Goal: Task Accomplishment & Management: Use online tool/utility

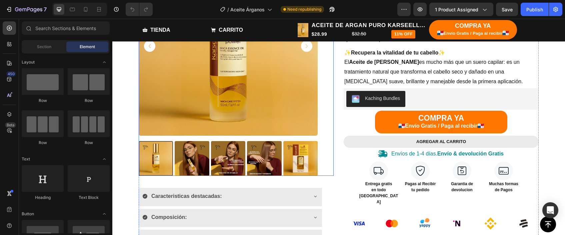
scroll to position [150, 0]
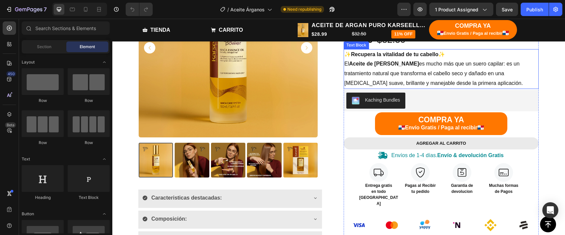
click at [453, 92] on div "Kaching Bundles" at bounding box center [442, 100] width 190 height 16
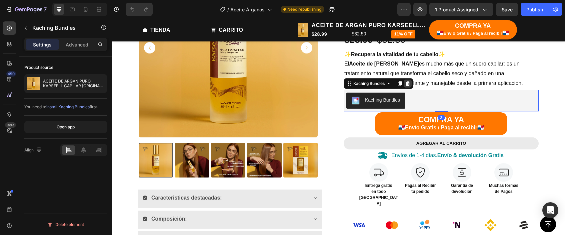
click at [412, 84] on div at bounding box center [408, 83] width 8 height 8
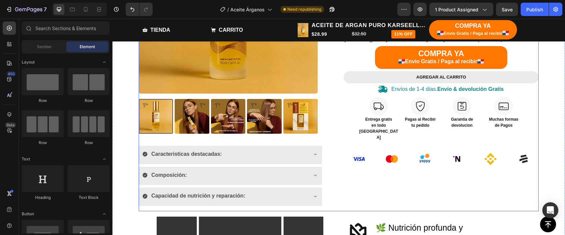
scroll to position [197, 0]
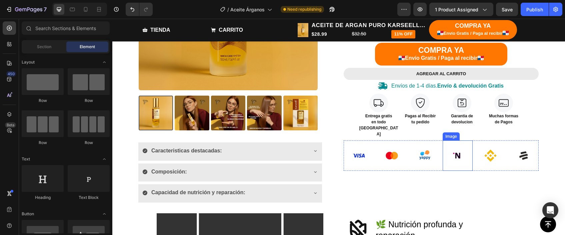
click at [464, 150] on img at bounding box center [458, 155] width 30 height 30
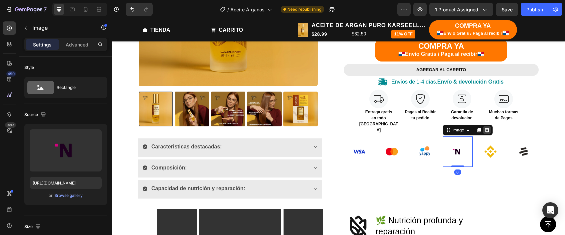
click at [487, 127] on icon at bounding box center [487, 129] width 4 height 5
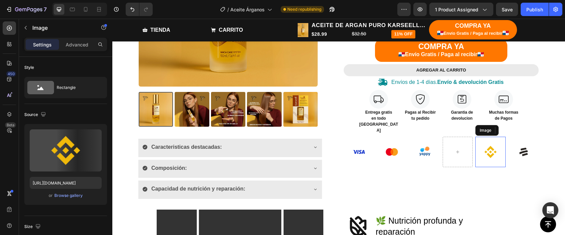
click at [487, 139] on img at bounding box center [491, 151] width 30 height 30
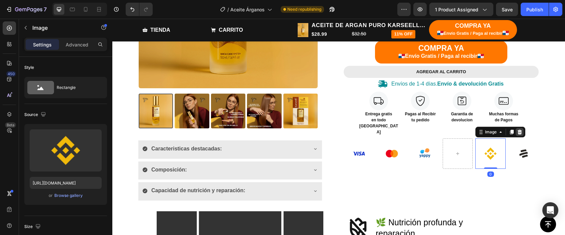
click at [522, 120] on div "11% off Product Badge ACEITE DE ARGAN PURO KARSEELL CAPILAR [ORIGINAL-ORGÁNICO]…" at bounding box center [441, 38] width 195 height 259
click at [521, 130] on icon at bounding box center [520, 132] width 4 height 5
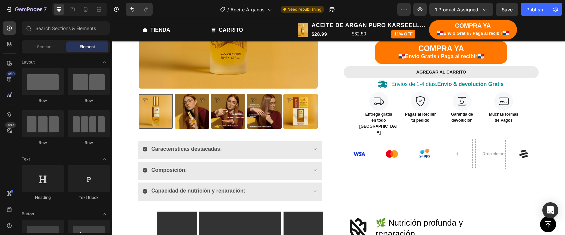
scroll to position [198, 0]
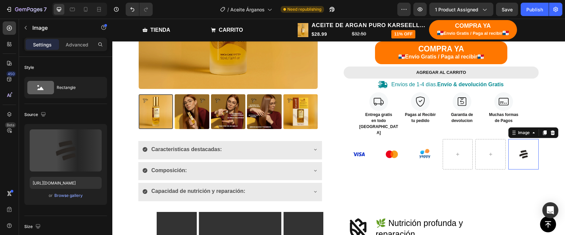
click at [520, 139] on img at bounding box center [524, 154] width 30 height 30
click at [555, 130] on icon at bounding box center [553, 132] width 4 height 5
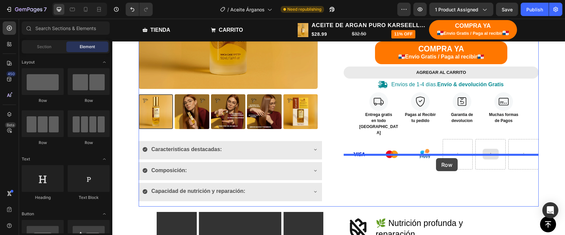
drag, startPoint x: 152, startPoint y: 145, endPoint x: 436, endPoint y: 157, distance: 284.5
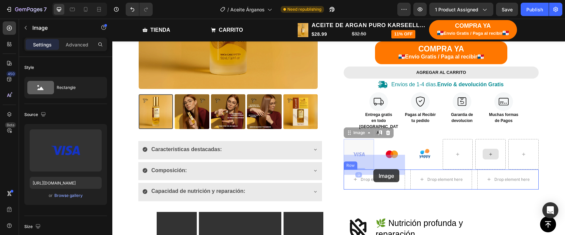
drag, startPoint x: 361, startPoint y: 148, endPoint x: 374, endPoint y: 169, distance: 24.5
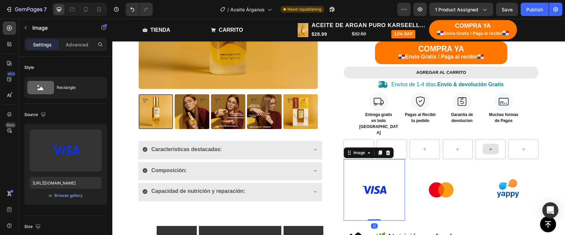
click at [373, 166] on img at bounding box center [374, 189] width 61 height 61
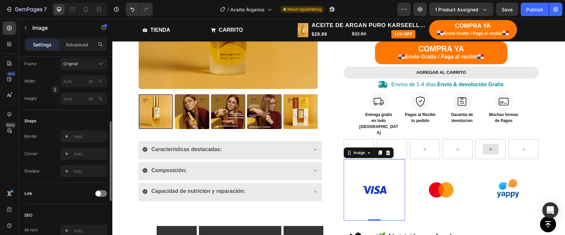
scroll to position [172, 0]
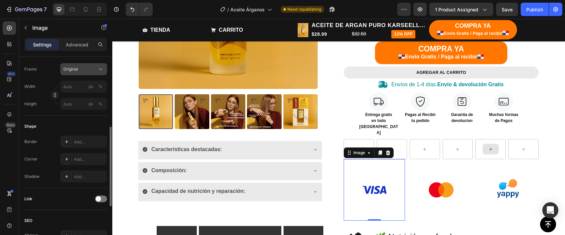
click at [92, 71] on div "Original" at bounding box center [79, 69] width 33 height 6
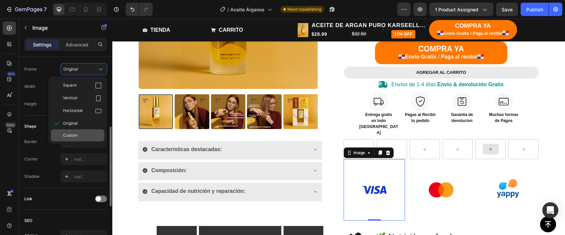
click at [73, 132] on span "Custom" at bounding box center [70, 135] width 15 height 6
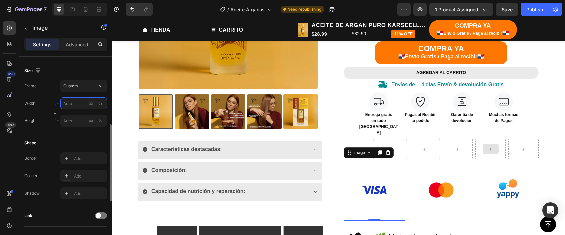
click at [75, 104] on input "px %" at bounding box center [83, 103] width 47 height 12
type input "7"
type input "100"
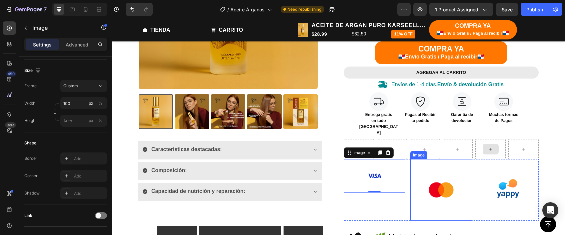
click at [461, 167] on img at bounding box center [441, 189] width 61 height 61
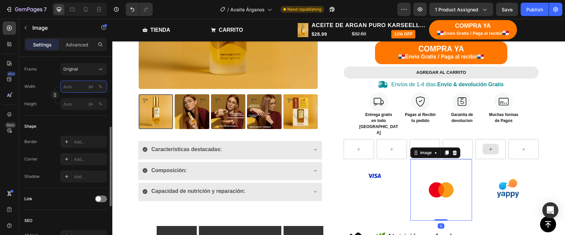
click at [77, 81] on input "px %" at bounding box center [83, 86] width 47 height 12
click at [76, 74] on button "Original" at bounding box center [83, 69] width 47 height 12
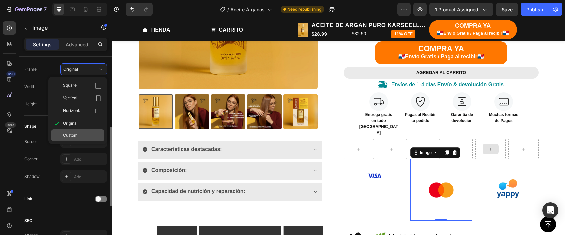
click at [71, 135] on span "Custom" at bounding box center [70, 135] width 15 height 6
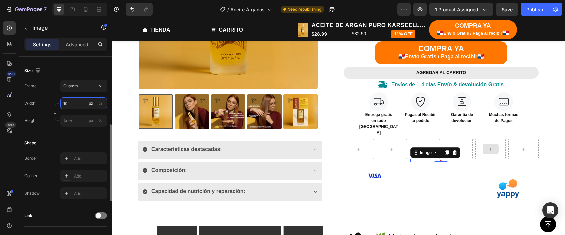
type input "100"
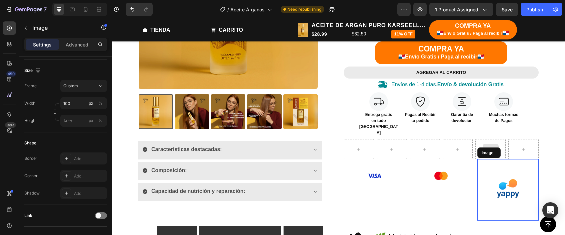
click at [519, 172] on img at bounding box center [508, 189] width 61 height 61
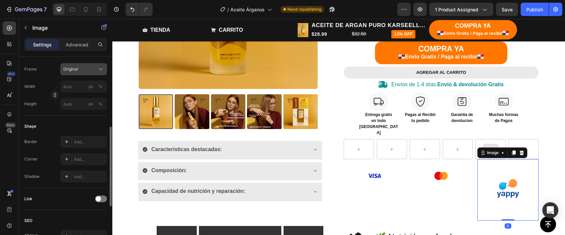
click at [82, 63] on button "Original" at bounding box center [83, 69] width 47 height 12
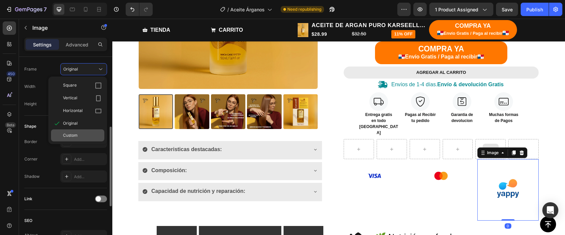
click at [61, 138] on div "Custom" at bounding box center [77, 135] width 53 height 12
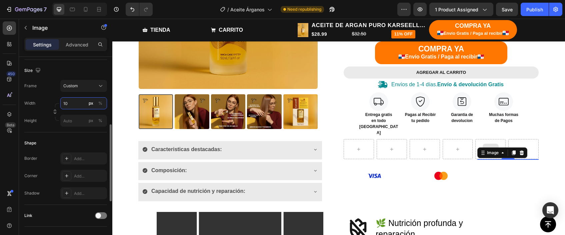
type input "100"
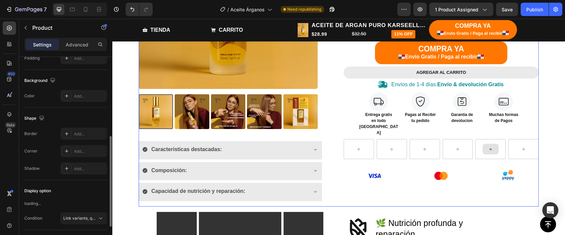
drag, startPoint x: 481, startPoint y: 192, endPoint x: 481, endPoint y: 173, distance: 19.7
click at [481, 192] on div "11% off Product Badge ACEITE DE ARGAN PURO KARSEELL CAPILAR [ORIGINAL-ORGÁNICO]…" at bounding box center [441, 58] width 195 height 297
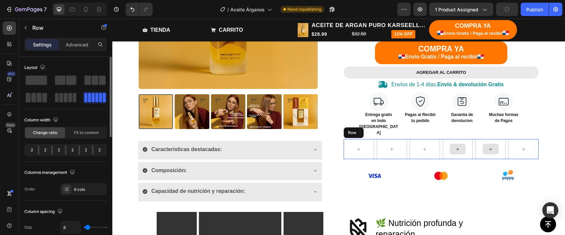
click at [473, 139] on div at bounding box center [458, 149] width 30 height 20
click at [384, 130] on icon at bounding box center [384, 132] width 5 height 5
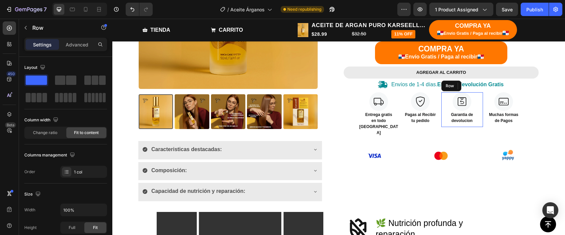
click at [444, 122] on div "Image Garantia de devolucion Text block" at bounding box center [463, 109] width 42 height 35
click at [441, 123] on div "Image Pagas al Recibir tu pedido Text block Row" at bounding box center [421, 109] width 42 height 35
click at [440, 123] on div "Image Pagas al Recibir tu pedido Text block Row 0" at bounding box center [421, 109] width 42 height 35
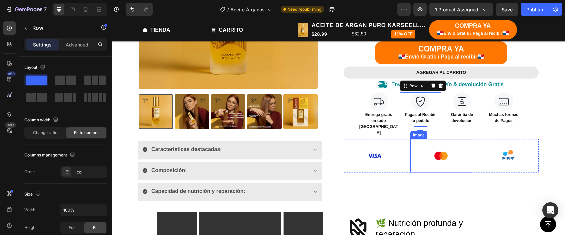
click at [419, 189] on div "11% off Product Badge ACEITE DE ARGAN PURO KARSEELL CAPILAR [ORIGINAL-ORGÁNICO]…" at bounding box center [441, 58] width 195 height 297
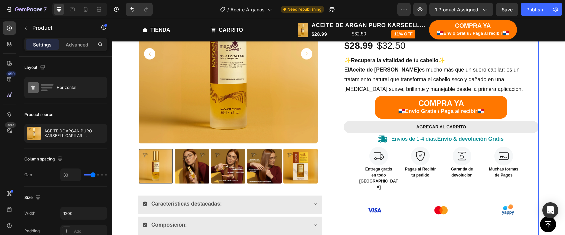
scroll to position [143, 0]
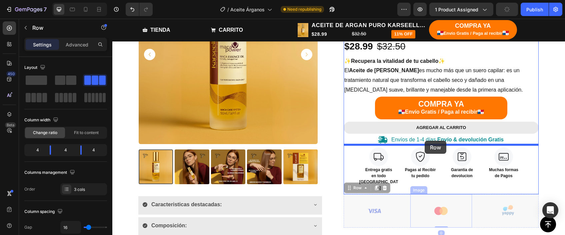
drag, startPoint x: 409, startPoint y: 211, endPoint x: 425, endPoint y: 140, distance: 72.3
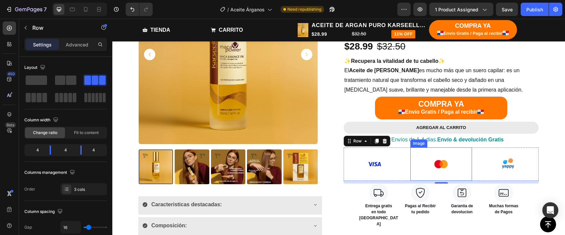
click at [442, 175] on div "Image Image Image Row 8" at bounding box center [441, 163] width 195 height 33
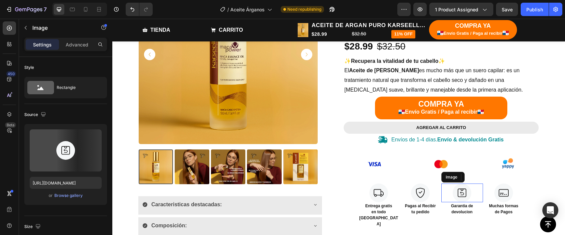
click at [442, 179] on div "11% off Product Badge ACEITE DE ARGAN PURO KARSEELL CAPILAR [ORIGINAL-ORGÁNICO]…" at bounding box center [441, 97] width 195 height 265
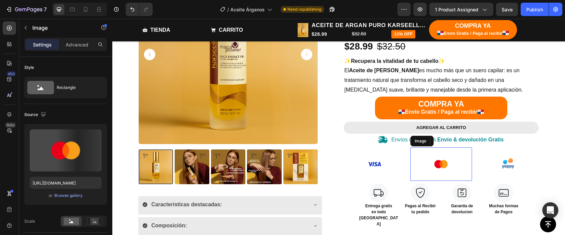
click at [438, 177] on div "Image" at bounding box center [441, 163] width 61 height 33
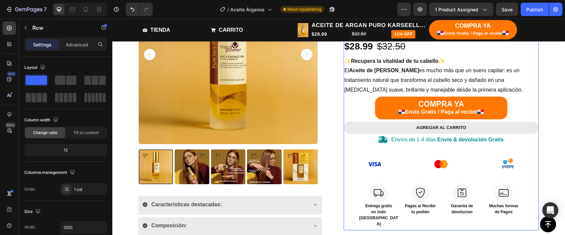
click at [426, 179] on div "11% off Product Badge ACEITE DE ARGAN PURO KARSEELL CAPILAR [ORIGINAL-ORGÁNICO]…" at bounding box center [441, 97] width 195 height 265
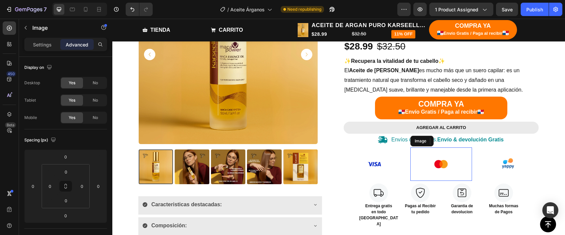
click at [426, 177] on img at bounding box center [441, 163] width 33 height 33
click at [414, 176] on div at bounding box center [441, 163] width 61 height 33
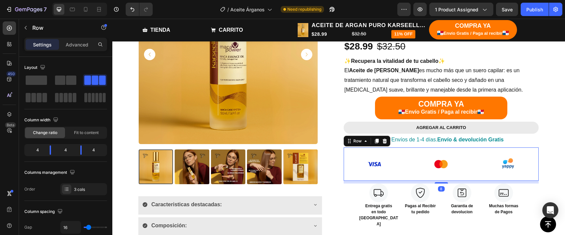
click at [410, 176] on div "Image Image Image Row 8" at bounding box center [441, 163] width 195 height 33
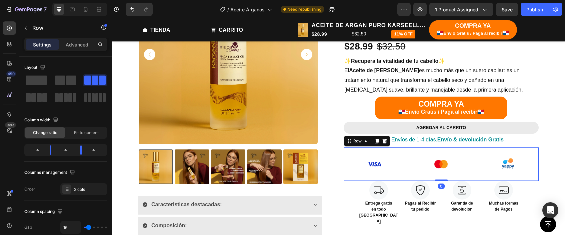
drag, startPoint x: 442, startPoint y: 180, endPoint x: 449, endPoint y: 165, distance: 15.7
click at [449, 165] on div "Image Image Image Row 0" at bounding box center [441, 163] width 195 height 33
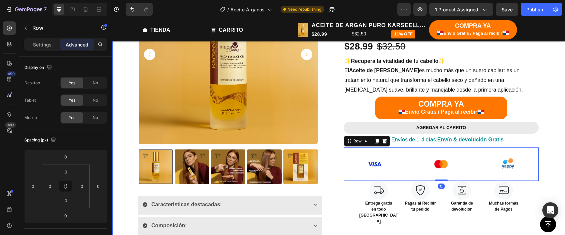
click at [549, 123] on div "Brillo, Fuerza y Protección en Cada Gota 🇵🇦 Heading Product Images Caracteristi…" at bounding box center [338, 184] width 443 height 485
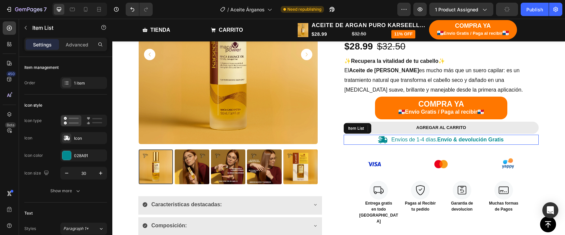
click at [454, 138] on strong "Envío & devolución Gratis" at bounding box center [471, 139] width 66 height 6
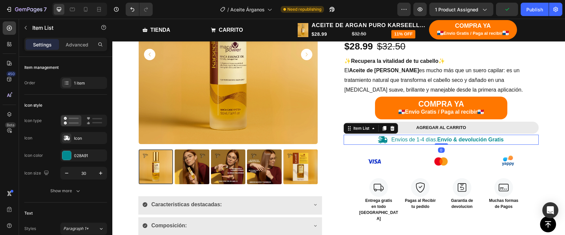
drag, startPoint x: 443, startPoint y: 143, endPoint x: 456, endPoint y: 93, distance: 51.9
click at [456, 93] on div "11% off Product Badge ACEITE DE ARGAN PURO KARSEELL CAPILAR [ORIGINAL-ORGÁNICO]…" at bounding box center [441, 95] width 195 height 260
type input "100%"
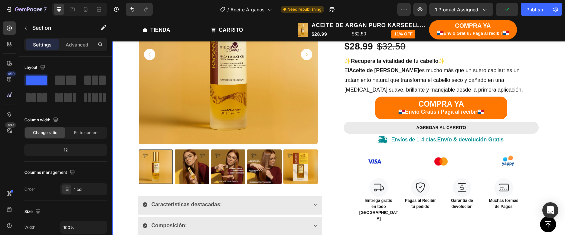
click at [552, 101] on div "Brillo, Fuerza y Protección en Cada Gota 🇵🇦 Heading Product Images Caracteristi…" at bounding box center [338, 184] width 443 height 485
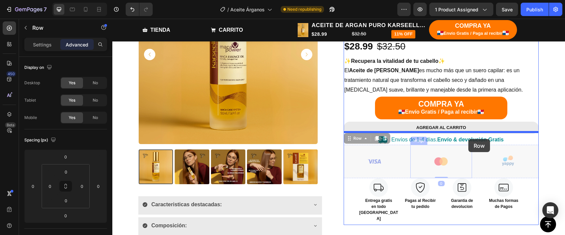
drag, startPoint x: 476, startPoint y: 173, endPoint x: 469, endPoint y: 137, distance: 36.0
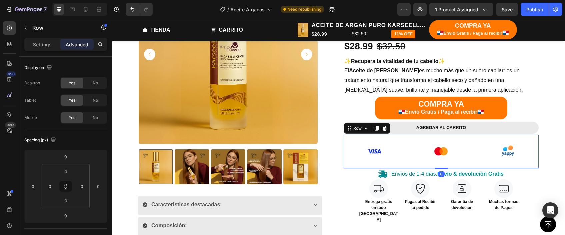
type input "3"
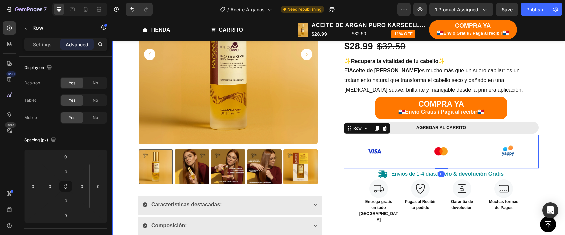
click at [558, 140] on div "Brillo, Fuerza y Protección en Cada Gota 🇵🇦 Heading Product Images Caracteristi…" at bounding box center [338, 184] width 443 height 485
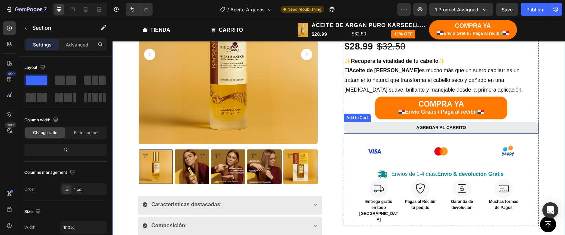
click at [503, 127] on button "AGREGAR AL CARRITO" at bounding box center [441, 127] width 195 height 12
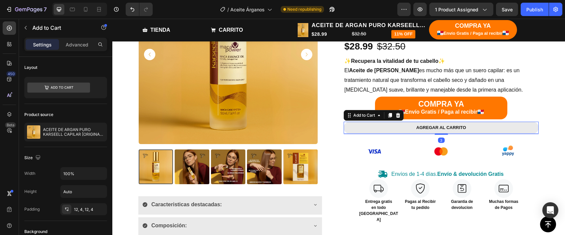
click at [442, 130] on button "AGREGAR AL CARRITO" at bounding box center [441, 127] width 195 height 12
drag, startPoint x: 442, startPoint y: 131, endPoint x: 448, endPoint y: 119, distance: 13.1
click at [448, 121] on div "AGREGAR AL CARRITO Add to Cart 0" at bounding box center [441, 127] width 195 height 12
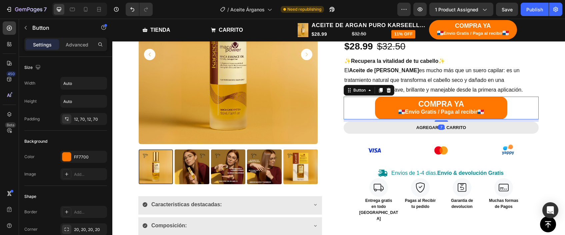
click at [533, 100] on div "COMPRA YA 🇵🇦 Envío Gratis / Paga al recibir 🇵🇦 Button 7" at bounding box center [441, 107] width 195 height 23
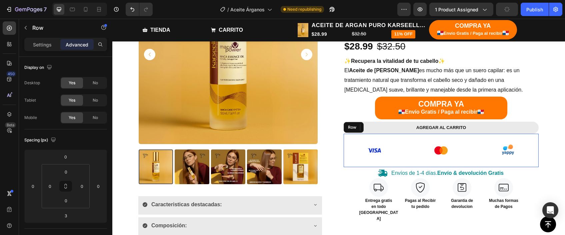
click at [473, 162] on div "Image Image Image Row" at bounding box center [441, 149] width 195 height 33
drag, startPoint x: 444, startPoint y: 165, endPoint x: 445, endPoint y: 160, distance: 4.4
click at [445, 160] on div "Image Image Image Row 0" at bounding box center [441, 149] width 195 height 33
type input "0"
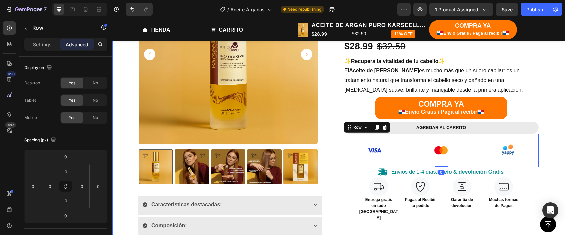
click at [564, 70] on div "Brillo, Fuerza y Protección en Cada Gota 🇵🇦 Heading Product Images Caracteristi…" at bounding box center [338, 178] width 453 height 527
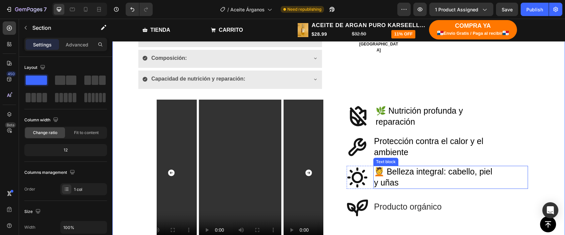
scroll to position [322, 0]
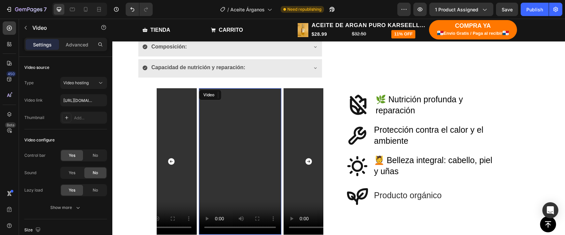
click at [239, 163] on video at bounding box center [240, 161] width 82 height 146
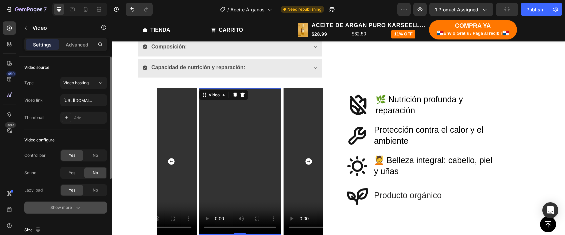
click at [54, 208] on div "Show more" at bounding box center [65, 207] width 31 height 7
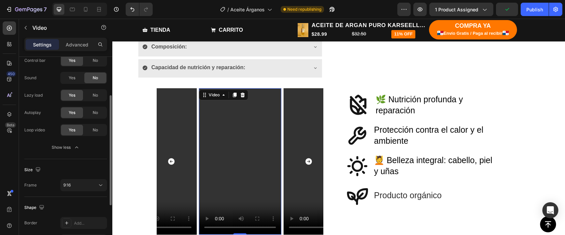
scroll to position [102, 0]
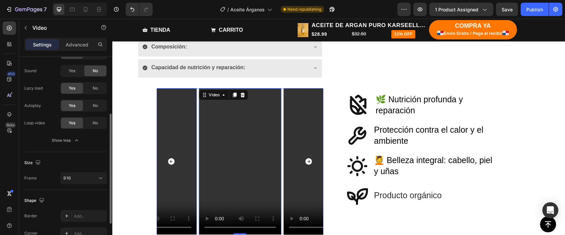
click at [185, 177] on video at bounding box center [155, 161] width 82 height 146
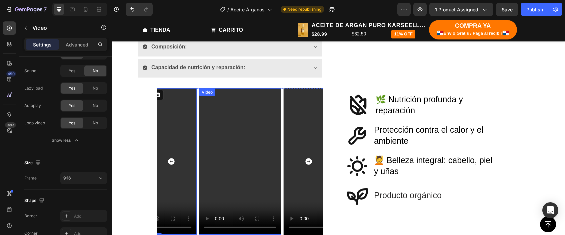
scroll to position [322, 0]
click at [220, 181] on video at bounding box center [240, 161] width 82 height 146
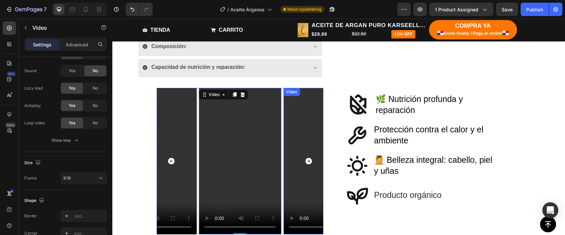
click at [310, 185] on video at bounding box center [325, 161] width 82 height 146
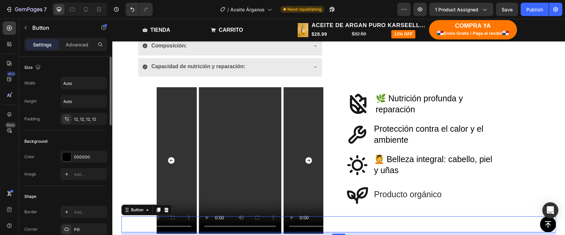
scroll to position [321, 0]
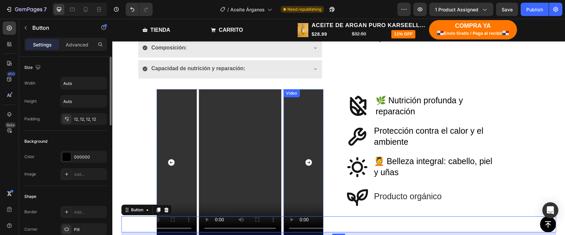
click at [299, 174] on video at bounding box center [325, 162] width 82 height 146
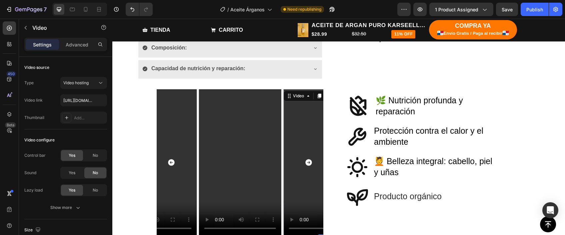
scroll to position [325, 0]
